Goal: Entertainment & Leisure: Consume media (video, audio)

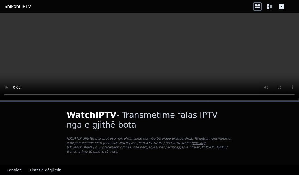
scroll to position [68, 0]
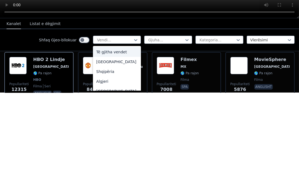
click at [119, 130] on div "Të gjitha vendet" at bounding box center [117, 135] width 48 height 10
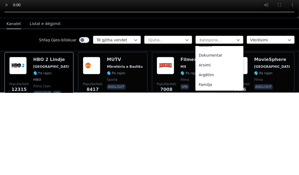
scroll to position [74, 0]
click at [215, 137] on font "Dokumentar" at bounding box center [211, 139] width 24 height 4
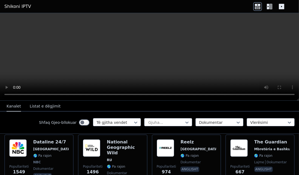
click at [268, 9] on icon at bounding box center [268, 6] width 2 height 5
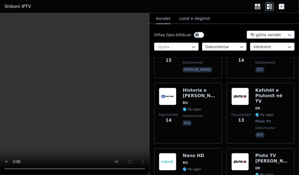
scroll to position [3388, 0]
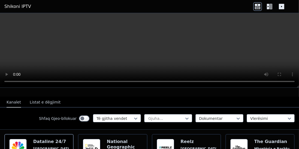
scroll to position [58, 0]
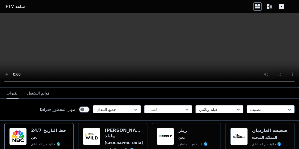
click at [270, 8] on icon at bounding box center [271, 6] width 3 height 5
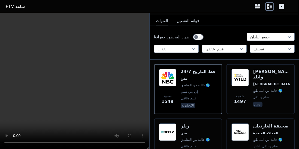
click at [188, 81] on div "خط التاريخ 24/7 نحن 🌎 خالية من المناطق إن بي سي فيلم وثائقي الإنجليزية" at bounding box center [198, 89] width 35 height 40
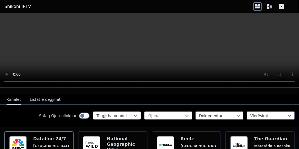
scroll to position [53, 0]
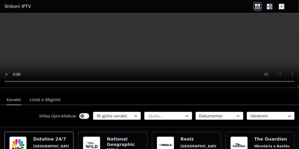
click at [273, 5] on icon at bounding box center [269, 6] width 9 height 9
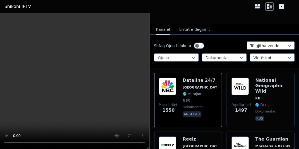
click at [264, 96] on span "RU" at bounding box center [273, 98] width 34 height 4
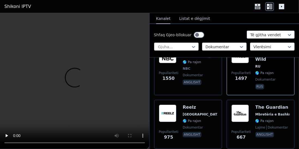
scroll to position [86, 0]
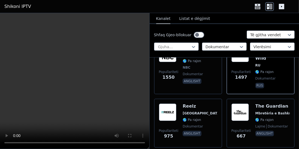
click at [194, 111] on div "Reelz SHBA 🌎 Pa rajon dokumentar anglisht" at bounding box center [200, 123] width 34 height 39
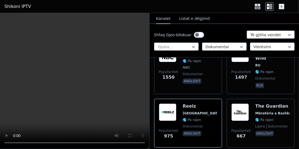
click at [264, 105] on div "The Guardian Mbretëria e Bashkuar 🌎 Pa rajon lajme dokumentar anglisht" at bounding box center [273, 123] width 34 height 39
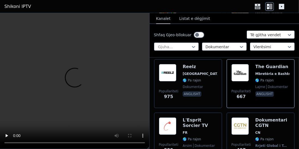
scroll to position [127, 0]
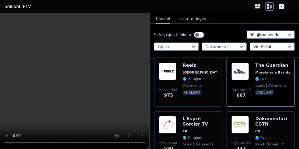
click at [194, 120] on h6 "L'Esprit Sorcier TV" at bounding box center [200, 121] width 34 height 11
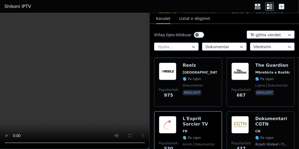
click at [265, 121] on h6 "Dokumentari CGTN" at bounding box center [273, 121] width 34 height 11
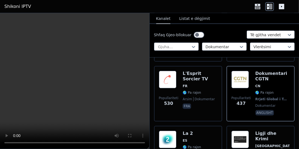
scroll to position [178, 0]
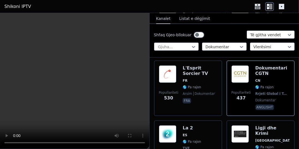
click at [190, 133] on span "ES" at bounding box center [193, 135] width 20 height 4
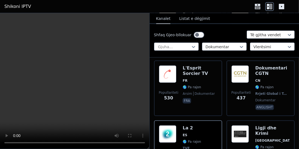
click at [272, 127] on div "Ligji dhe Krimi SHBA 🌎 Pa rajon dokumentar anglisht" at bounding box center [273, 145] width 34 height 40
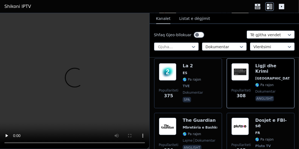
scroll to position [241, 0]
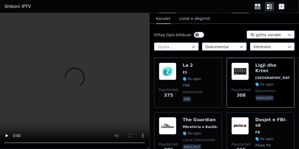
click at [198, 125] on font "Mbretëria e Bashkuar" at bounding box center [203, 127] width 40 height 4
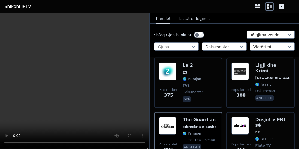
click at [269, 124] on div "Dosjet e FBI-së FR 🌎 Pa rajon Pluto TV dokumentar fra" at bounding box center [273, 140] width 34 height 46
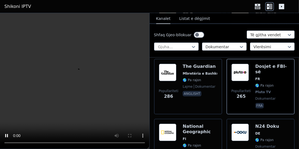
scroll to position [295, 0]
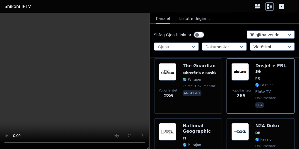
click at [194, 136] on span "FI" at bounding box center [200, 138] width 34 height 4
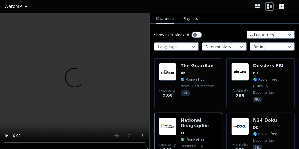
scroll to position [290, 0]
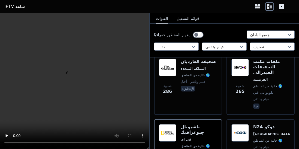
click at [258, 130] on div "N24 دوكو ألمانيا 🌎 خالية من المناطق فيلم وثائقي ديو" at bounding box center [271, 143] width 37 height 39
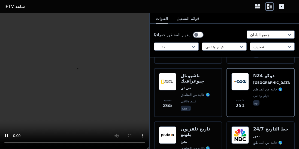
scroll to position [342, 0]
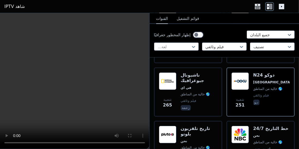
click at [187, 139] on span "نحن" at bounding box center [199, 141] width 37 height 4
click at [264, 134] on span "نحن" at bounding box center [270, 136] width 35 height 4
